Goal: Task Accomplishment & Management: Use online tool/utility

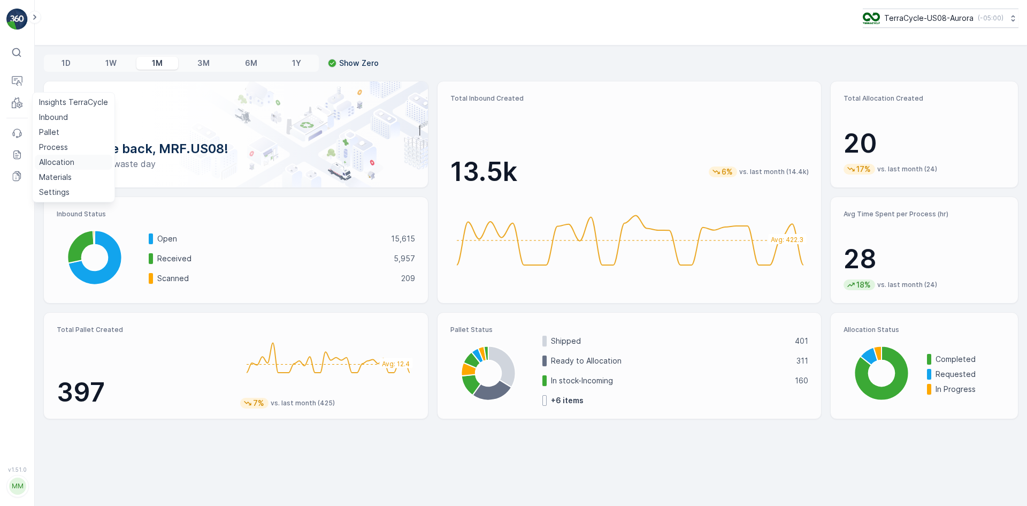
click at [59, 158] on p "Allocation" at bounding box center [56, 162] width 35 height 11
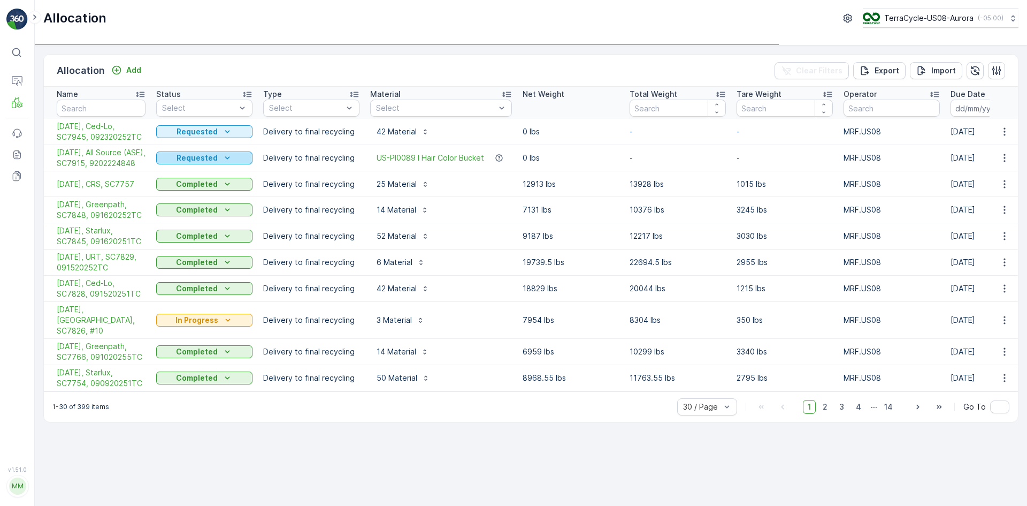
click at [233, 163] on div "Requested" at bounding box center [205, 157] width 88 height 11
click at [199, 207] on span "Completed" at bounding box center [183, 209] width 40 height 11
click at [365, 153] on td "US-PI0089 I Hair Color Bucket" at bounding box center [441, 158] width 152 height 26
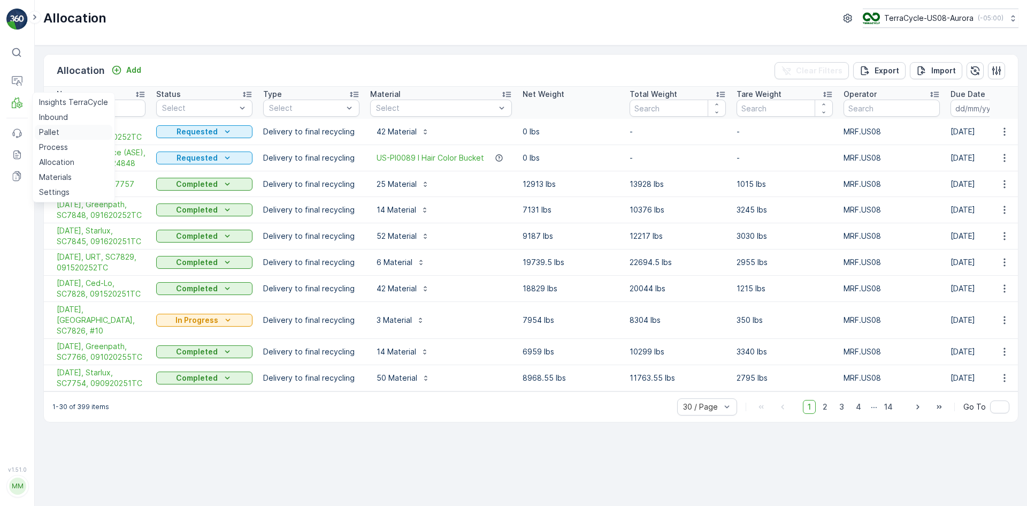
click at [56, 130] on p "Pallet" at bounding box center [49, 132] width 20 height 11
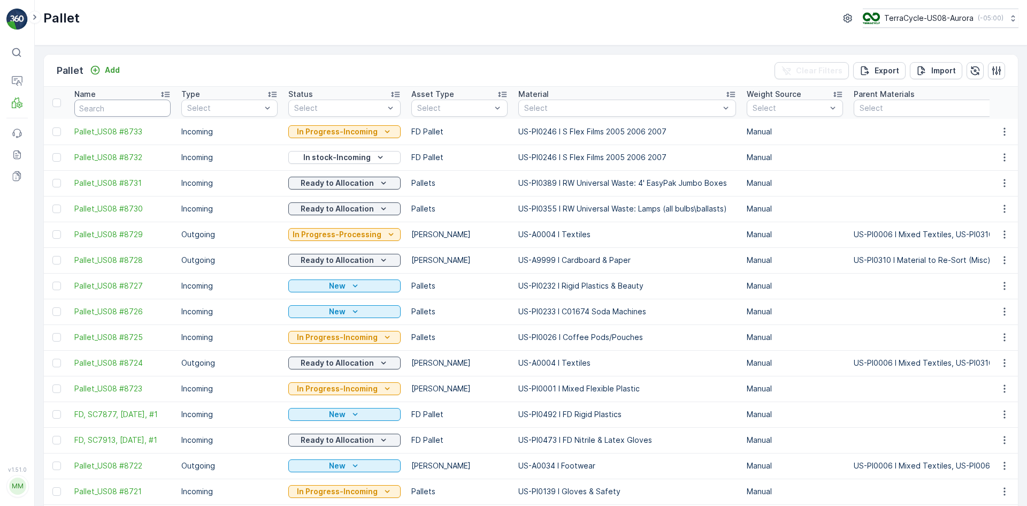
click at [100, 113] on input "text" at bounding box center [122, 108] width 96 height 17
type input "8732"
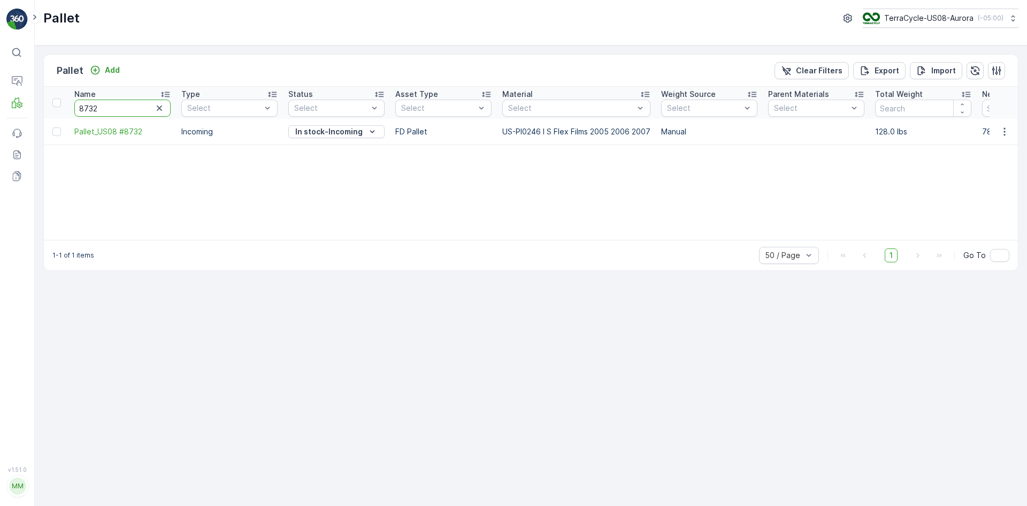
drag, startPoint x: 105, startPoint y: 109, endPoint x: 67, endPoint y: 106, distance: 37.6
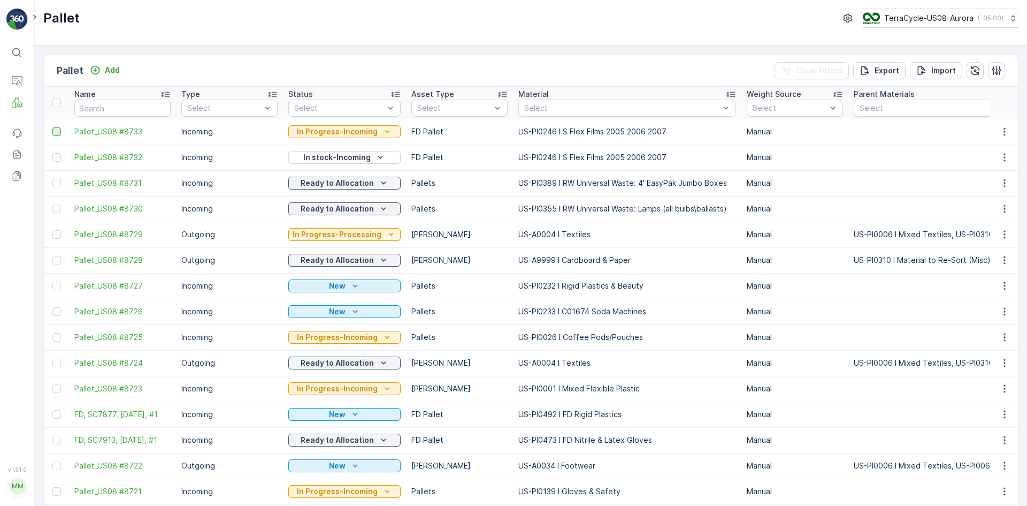
drag, startPoint x: 55, startPoint y: 159, endPoint x: 56, endPoint y: 132, distance: 27.9
click at [56, 159] on div at bounding box center [56, 157] width 9 height 9
click at [52, 153] on input "checkbox" at bounding box center [52, 153] width 0 height 0
click at [57, 131] on div at bounding box center [56, 131] width 9 height 9
click at [52, 127] on input "checkbox" at bounding box center [52, 127] width 0 height 0
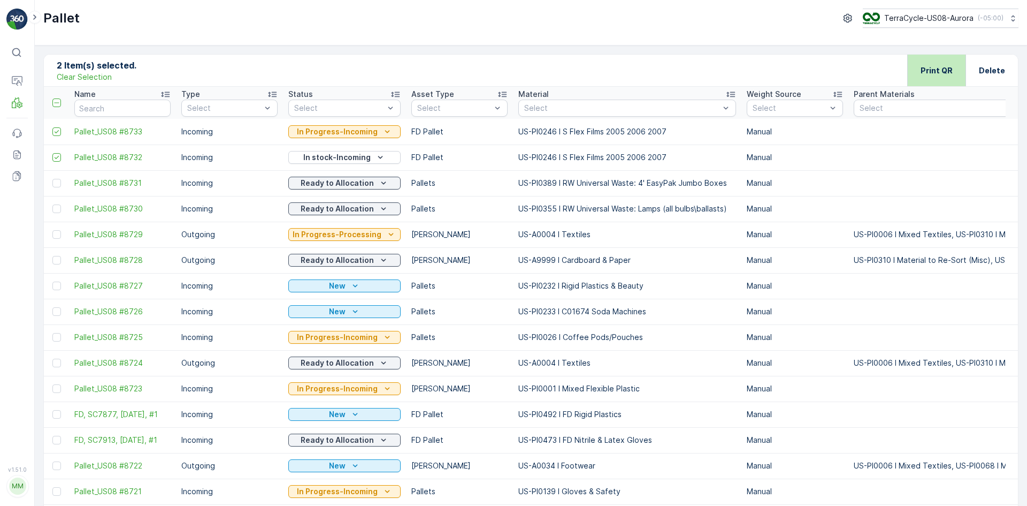
click at [948, 80] on div "Print QR" at bounding box center [937, 71] width 32 height 32
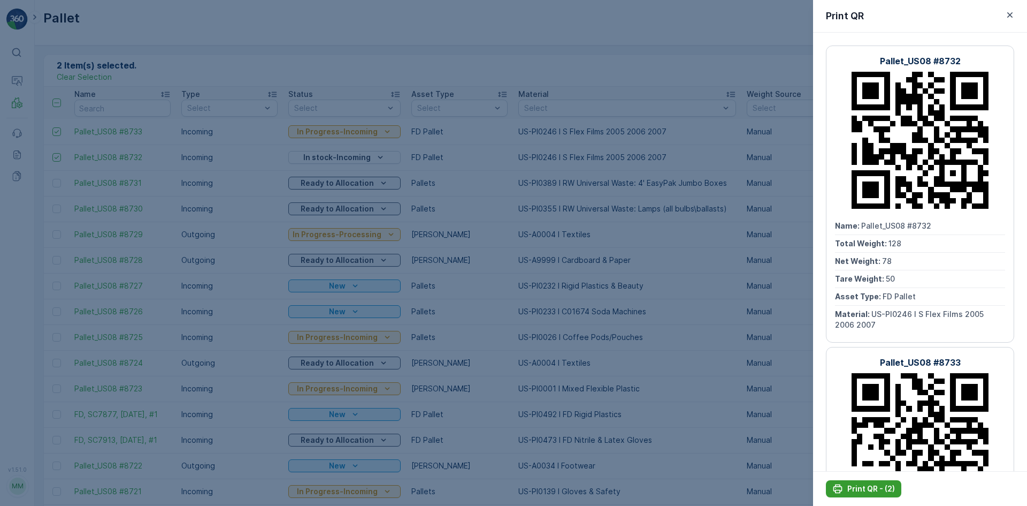
click at [856, 482] on button "Print QR - (2)" at bounding box center [863, 488] width 75 height 17
click at [1012, 13] on icon "button" at bounding box center [1010, 14] width 5 height 5
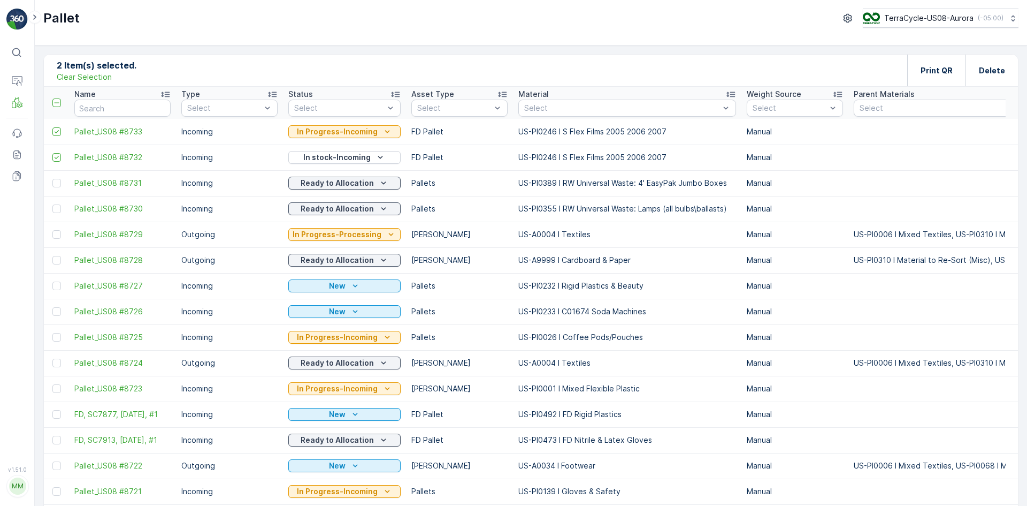
drag, startPoint x: 89, startPoint y: 78, endPoint x: 445, endPoint y: 192, distance: 373.6
click at [89, 78] on p "Clear Selection" at bounding box center [84, 77] width 55 height 11
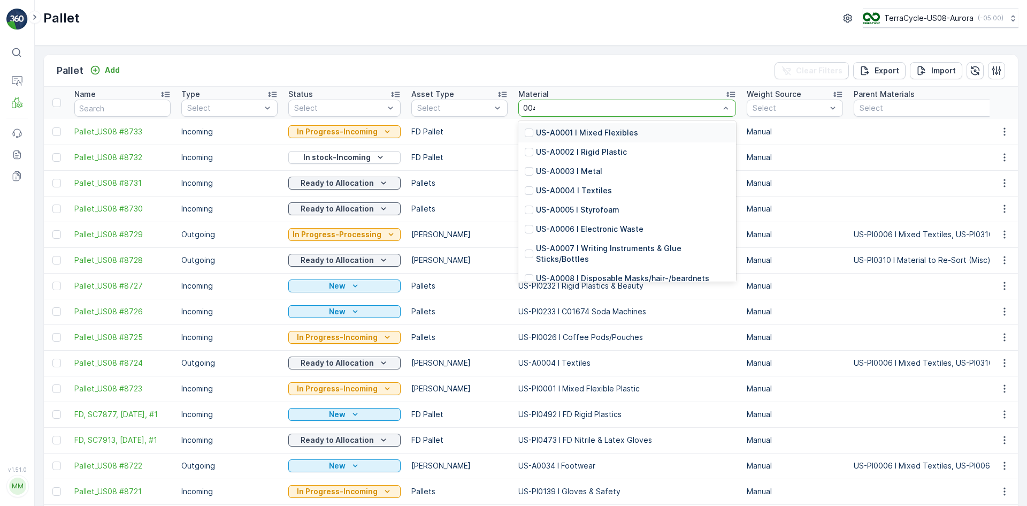
type input "0042"
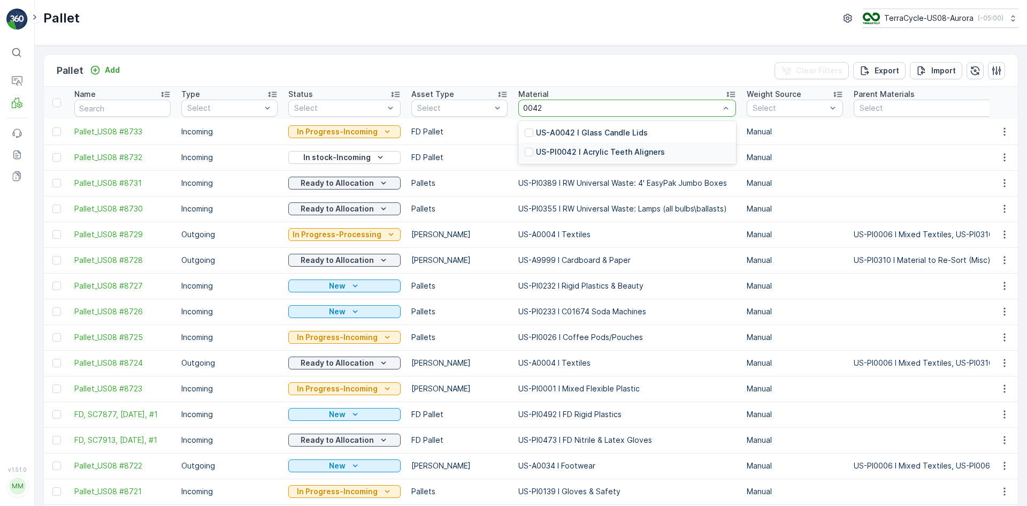
click at [563, 154] on p "US-PI0042 I Acrylic Teeth Aligners" at bounding box center [600, 152] width 129 height 11
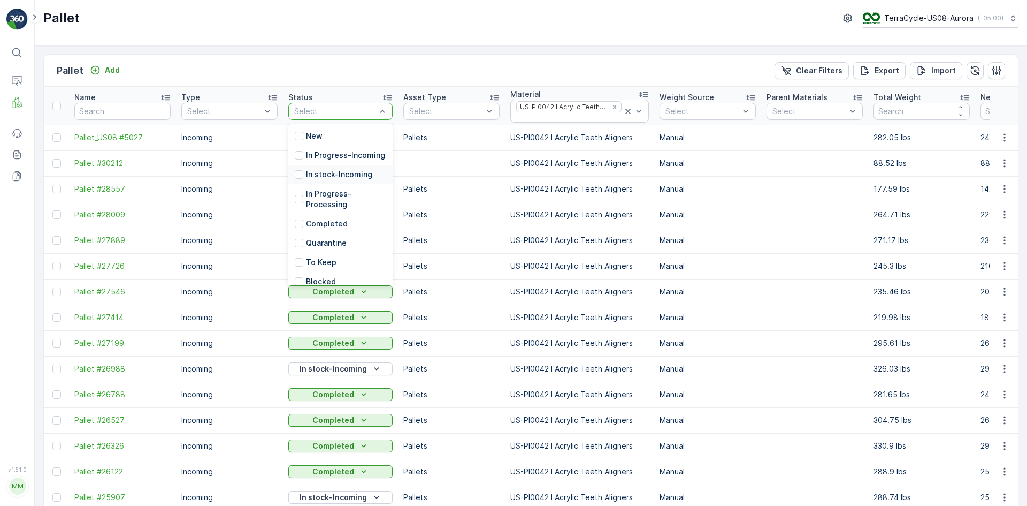
click at [326, 180] on p "In stock-Incoming" at bounding box center [339, 174] width 66 height 11
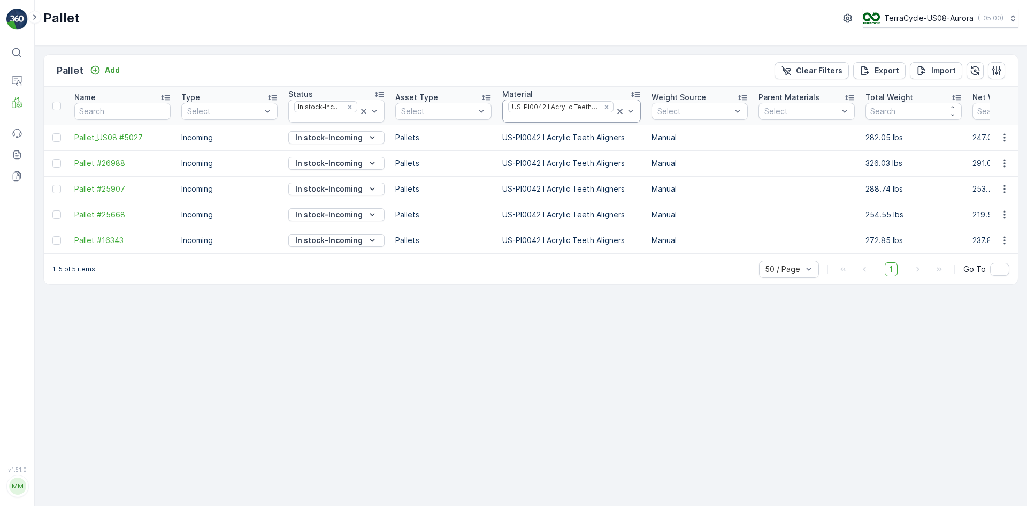
click at [619, 110] on icon at bounding box center [620, 111] width 11 height 11
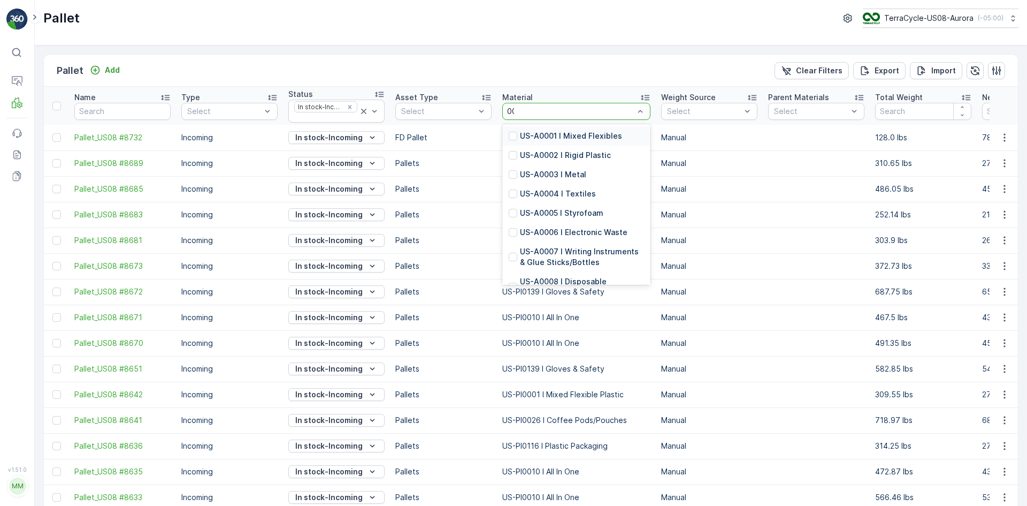
type input "0007"
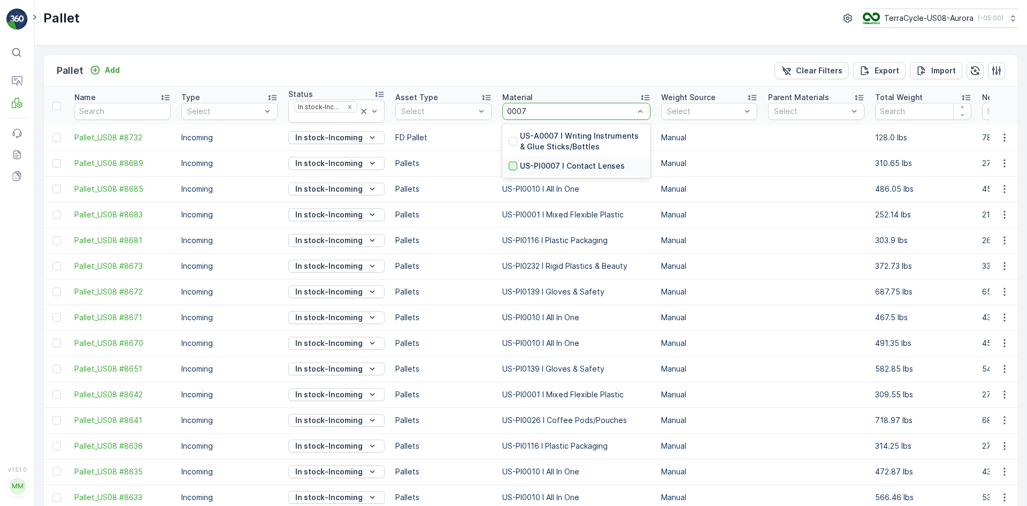
click at [513, 167] on div at bounding box center [513, 166] width 9 height 9
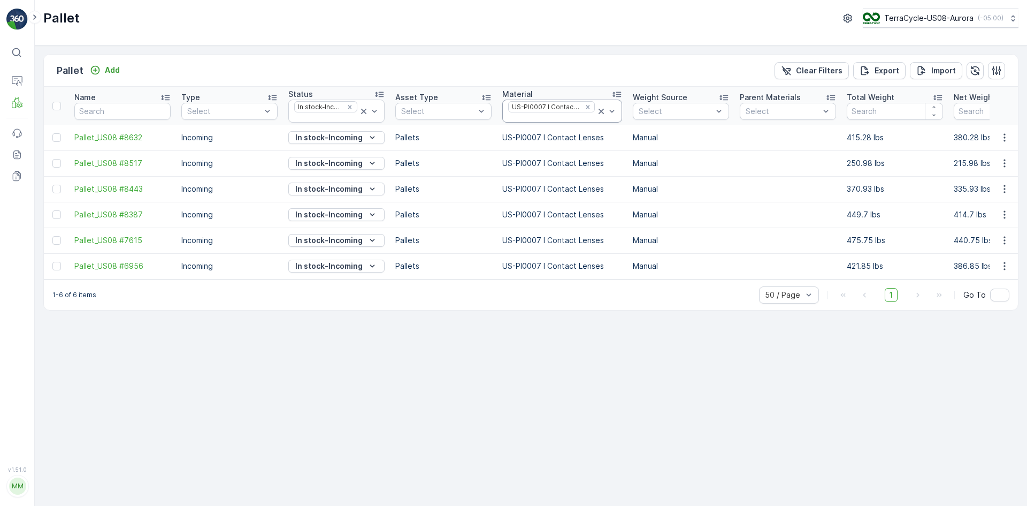
click at [600, 108] on icon at bounding box center [601, 111] width 11 height 11
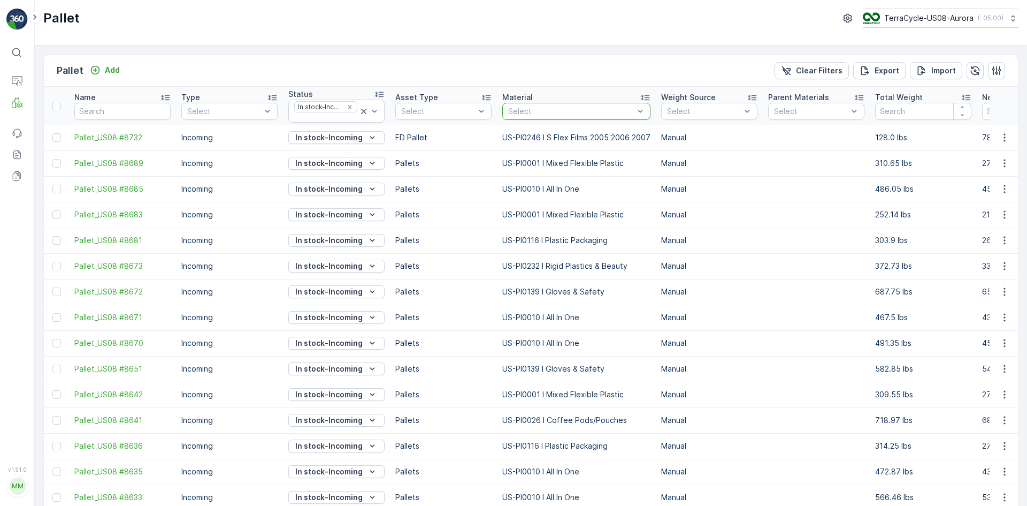
click at [543, 109] on div at bounding box center [571, 111] width 128 height 9
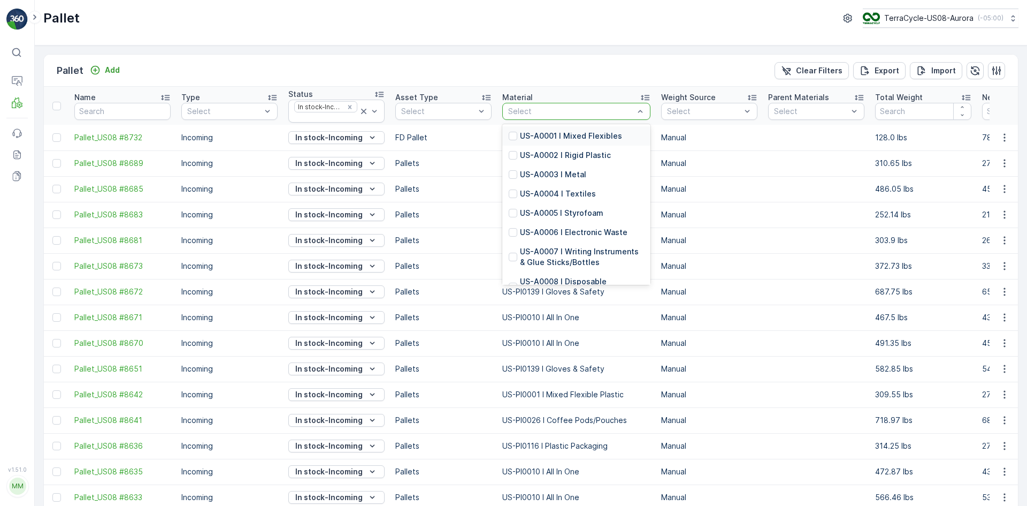
drag, startPoint x: 556, startPoint y: 130, endPoint x: 543, endPoint y: 108, distance: 26.0
click at [543, 108] on div at bounding box center [571, 111] width 128 height 9
type input "0006"
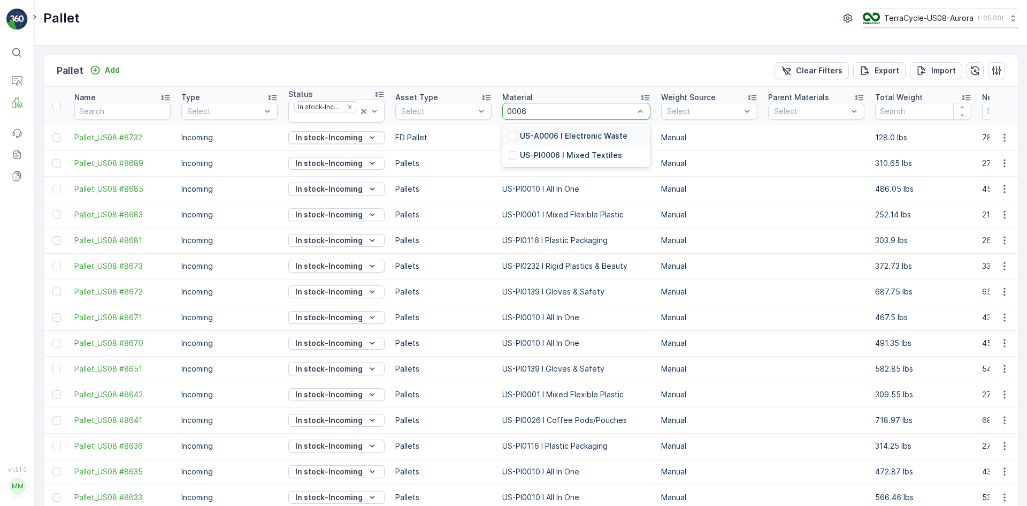
click at [554, 157] on p "US-PI0006 I Mixed Textiles" at bounding box center [571, 155] width 102 height 11
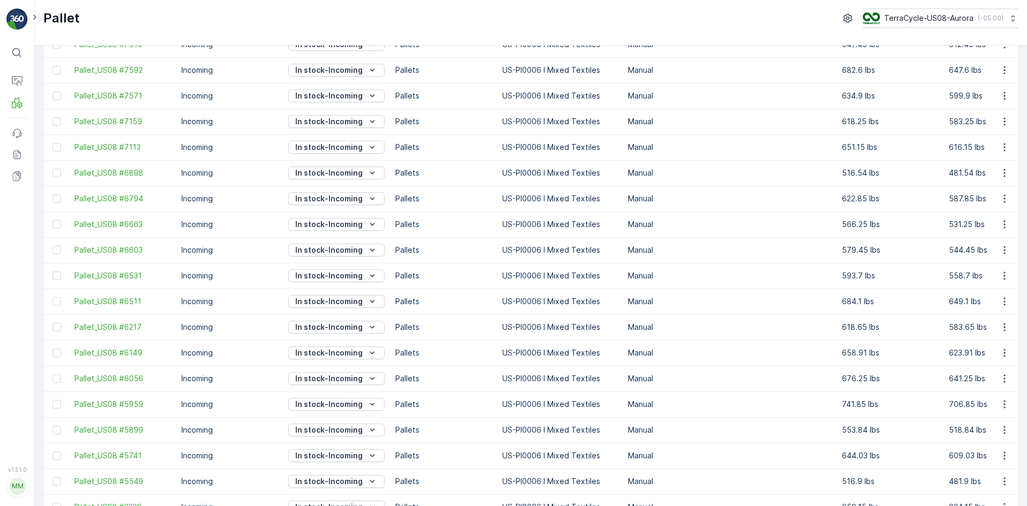
scroll to position [332, 0]
